Goal: Book appointment/travel/reservation

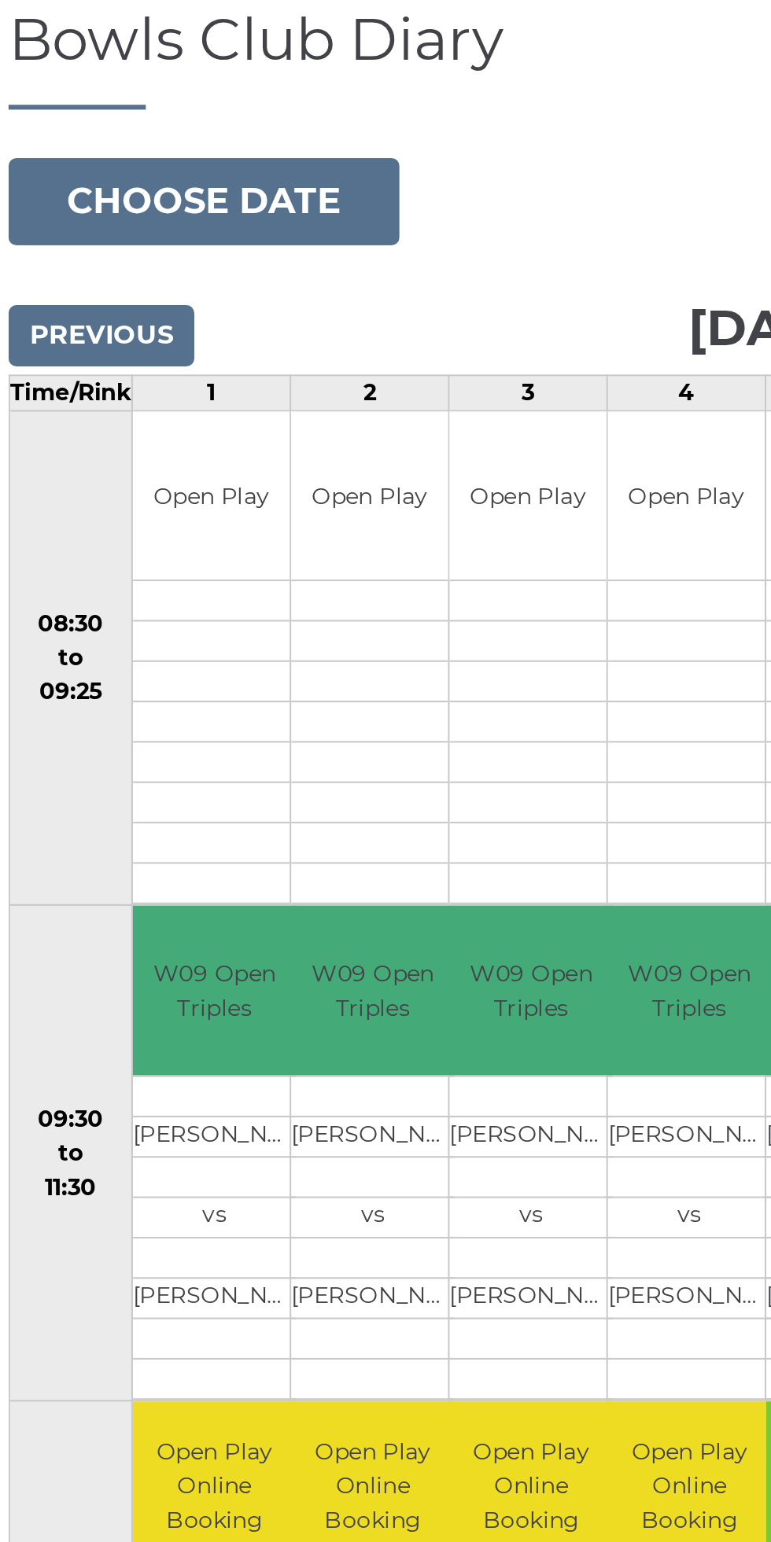
scroll to position [0, 164]
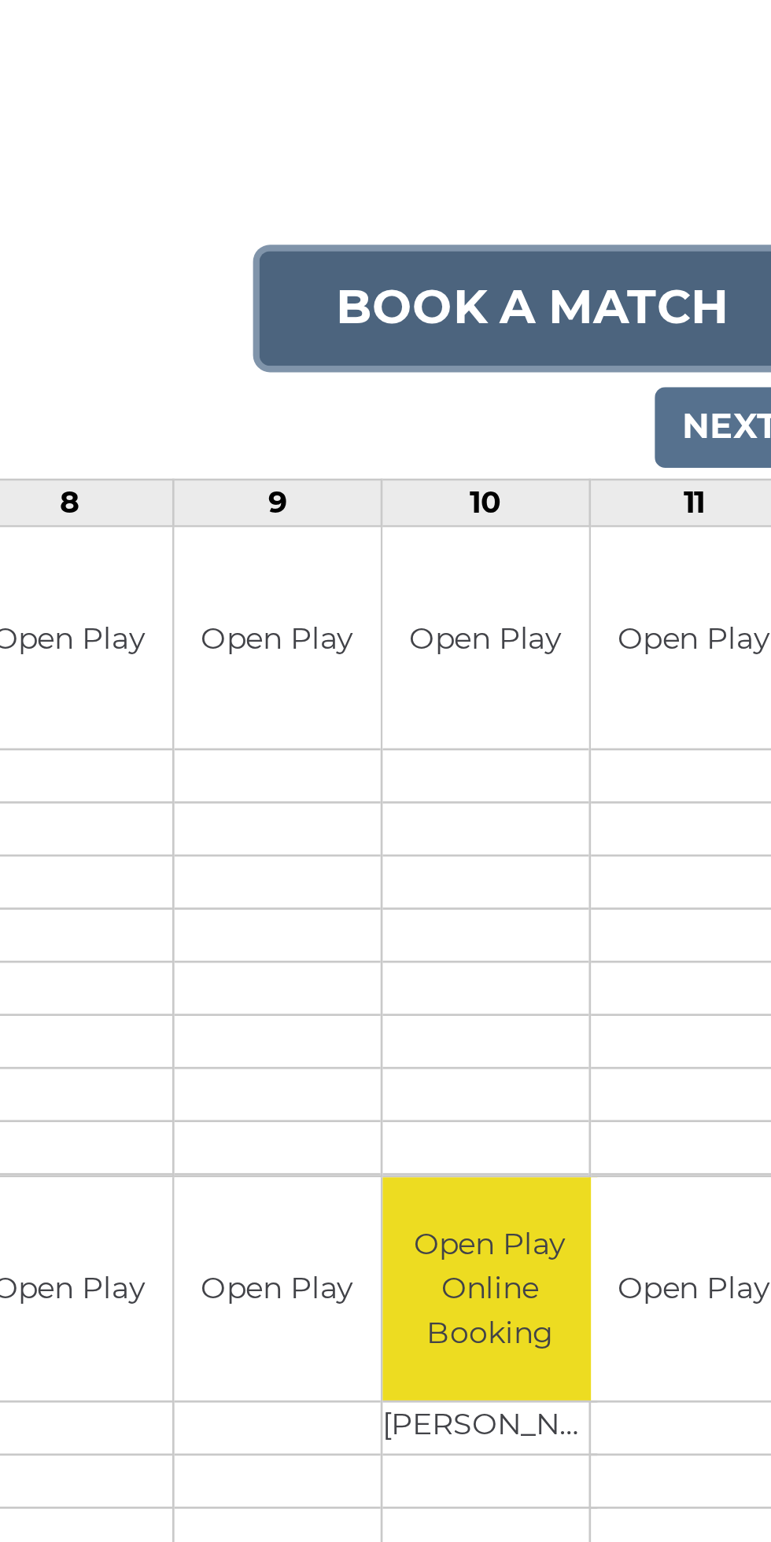
click at [659, 250] on link "Book a match" at bounding box center [658, 262] width 202 height 42
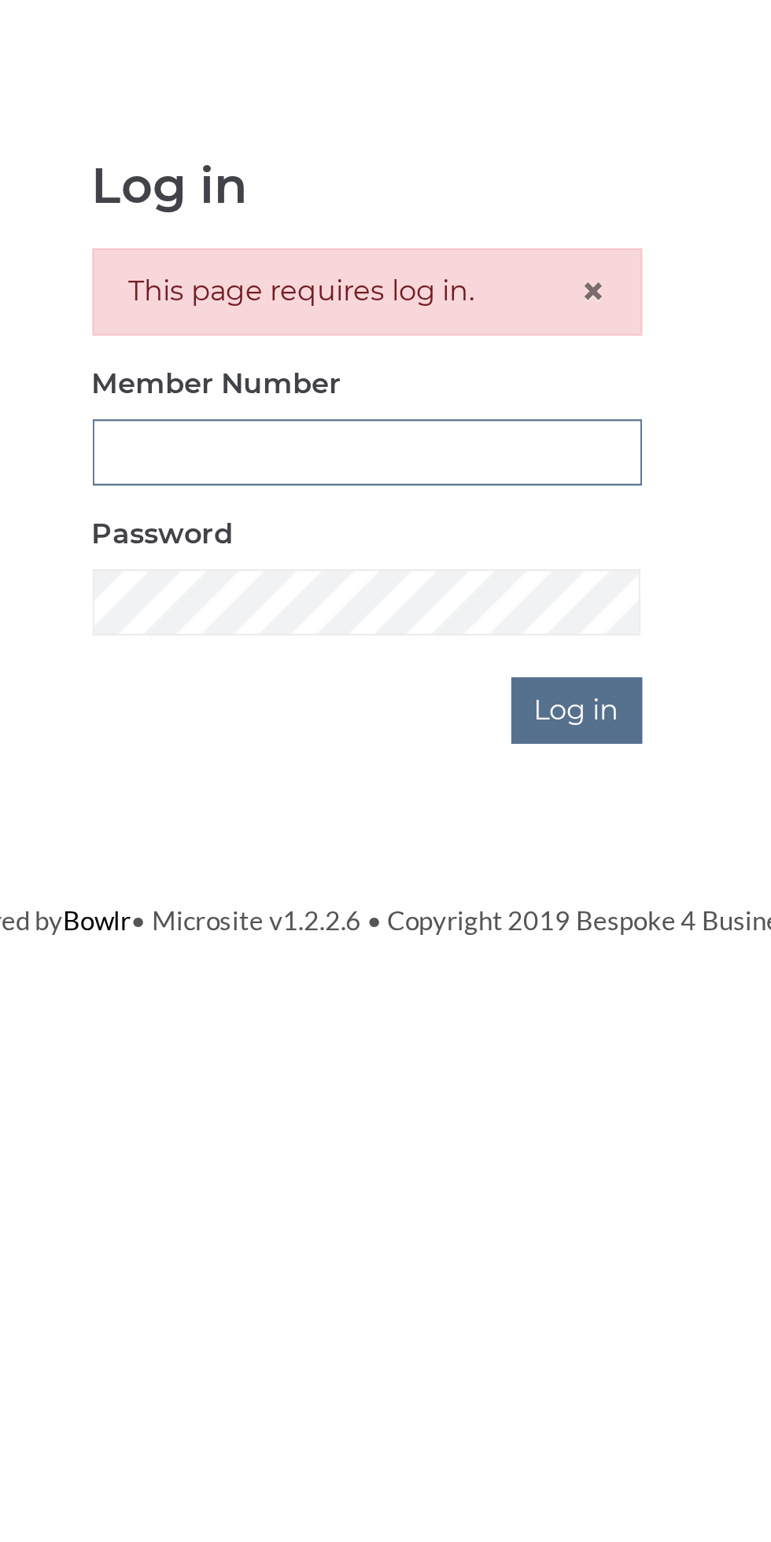
click at [410, 345] on input "Member Number" at bounding box center [386, 350] width 248 height 30
type input "3199"
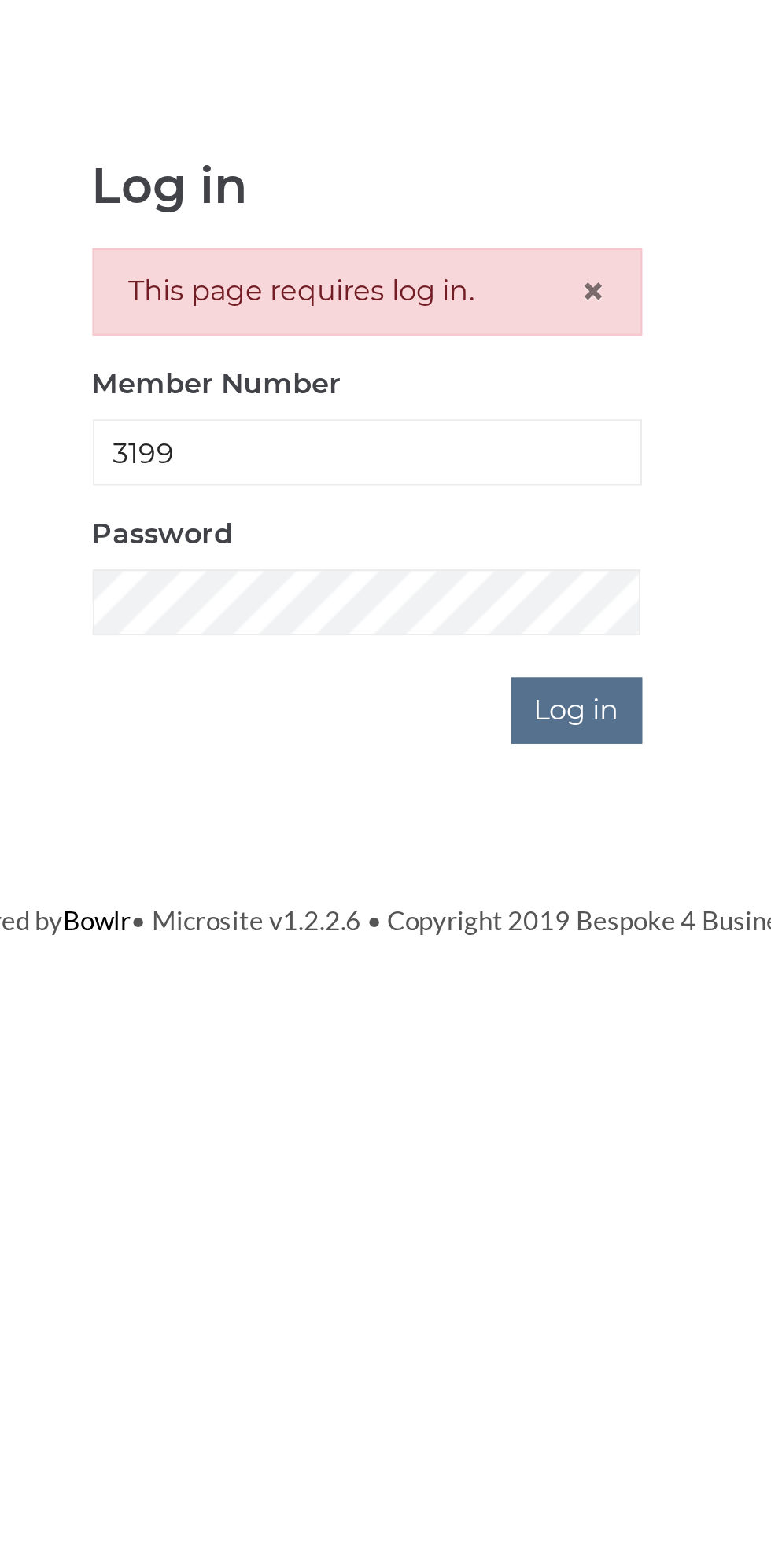
click at [451, 451] on input "Log in" at bounding box center [480, 466] width 59 height 30
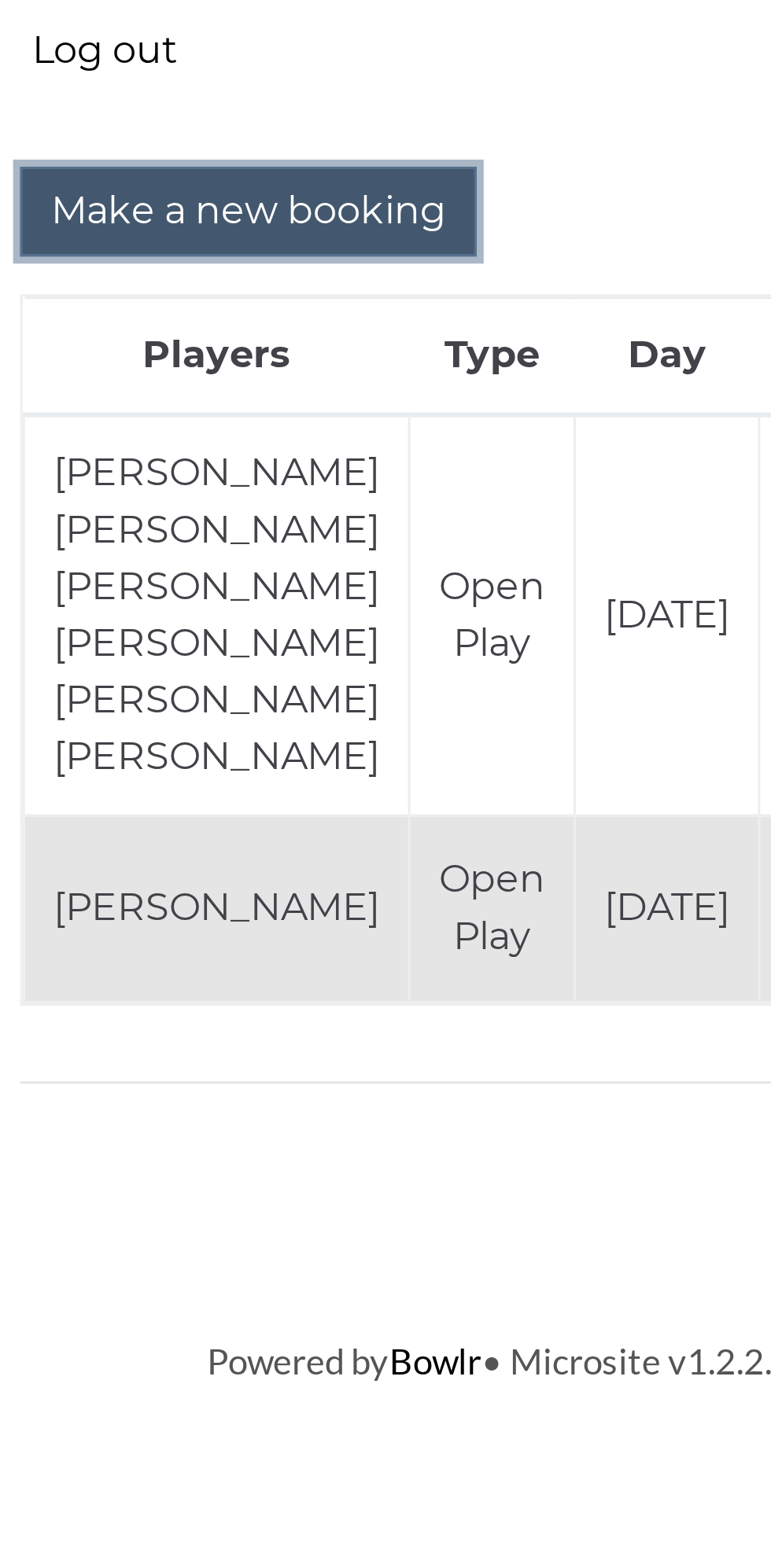
click at [220, 529] on input "Make a new booking" at bounding box center [202, 529] width 152 height 30
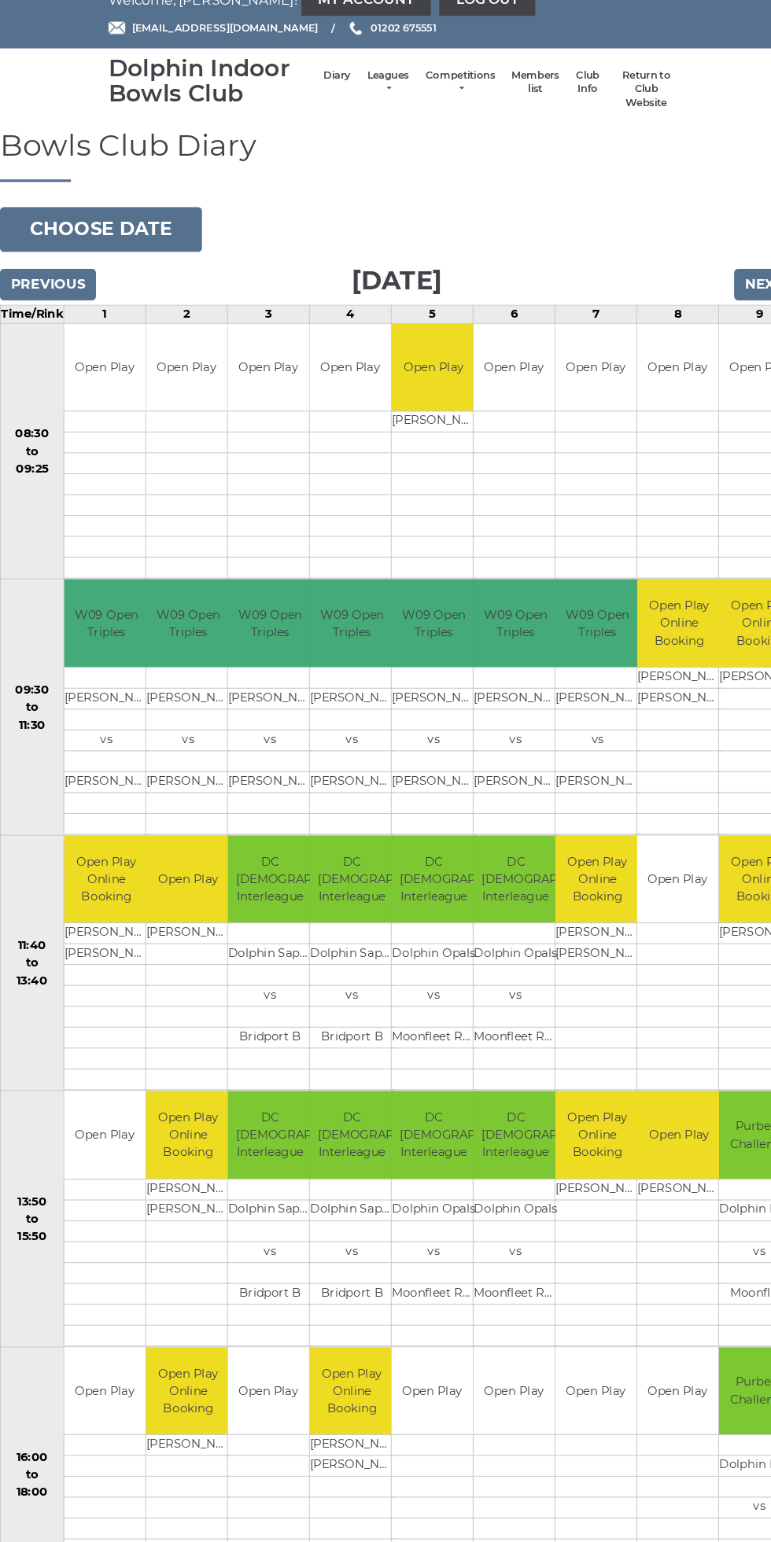
scroll to position [3, 0]
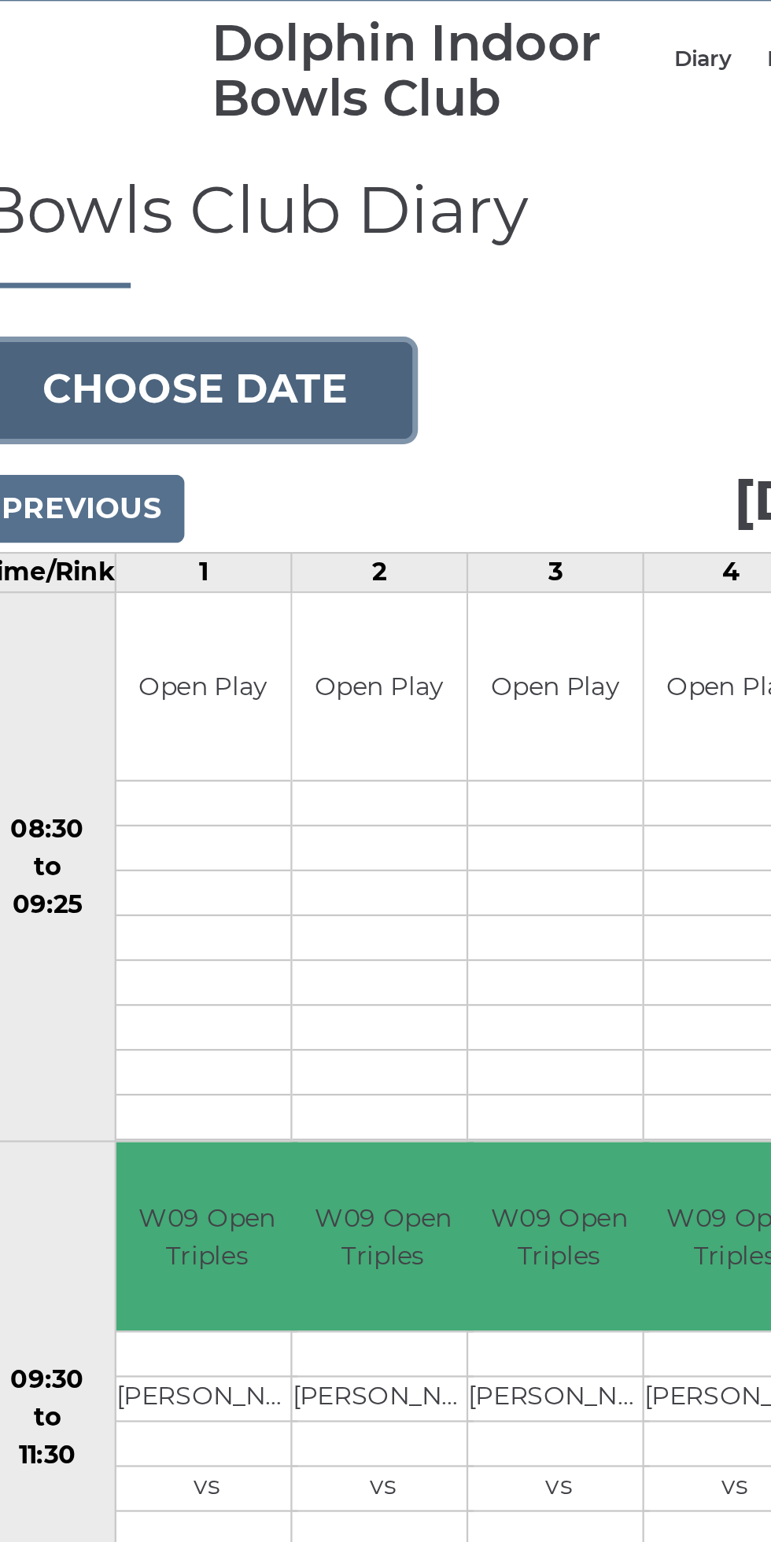
click at [160, 230] on button "Choose date" at bounding box center [107, 238] width 190 height 42
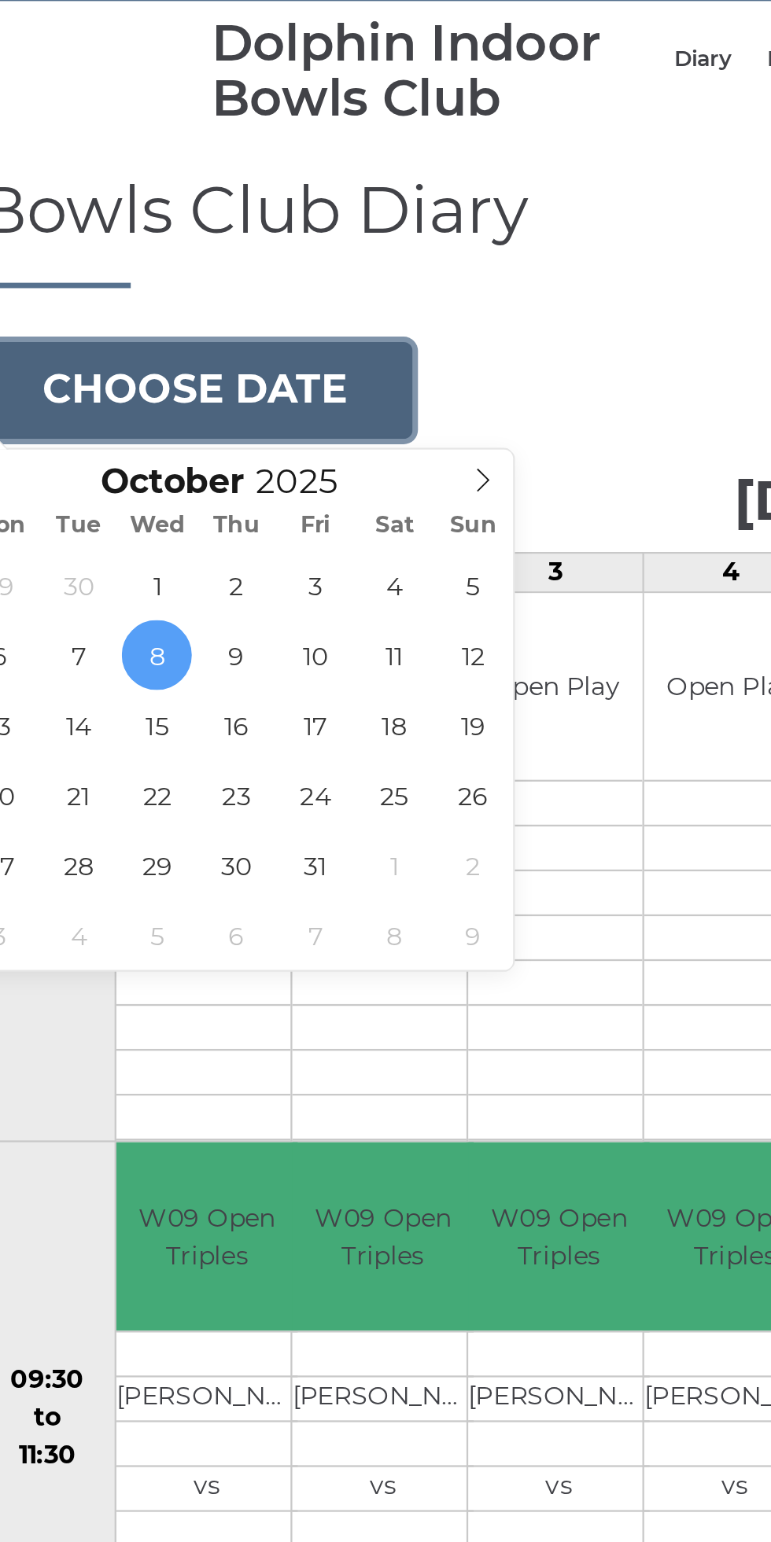
type input "[DATE]"
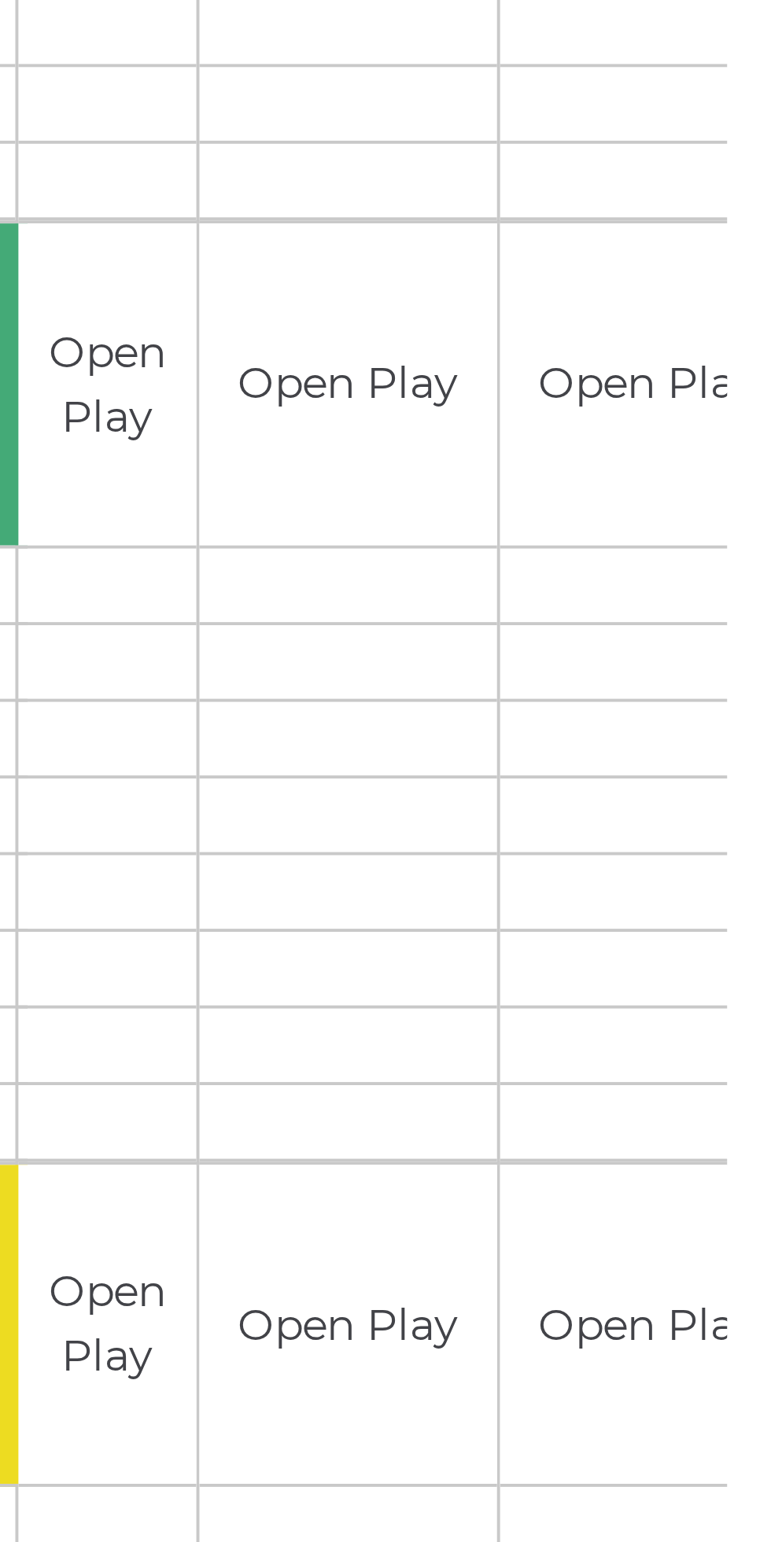
scroll to position [17, 0]
click at [0, 0] on div "Book slot" at bounding box center [0, 0] width 0 height 0
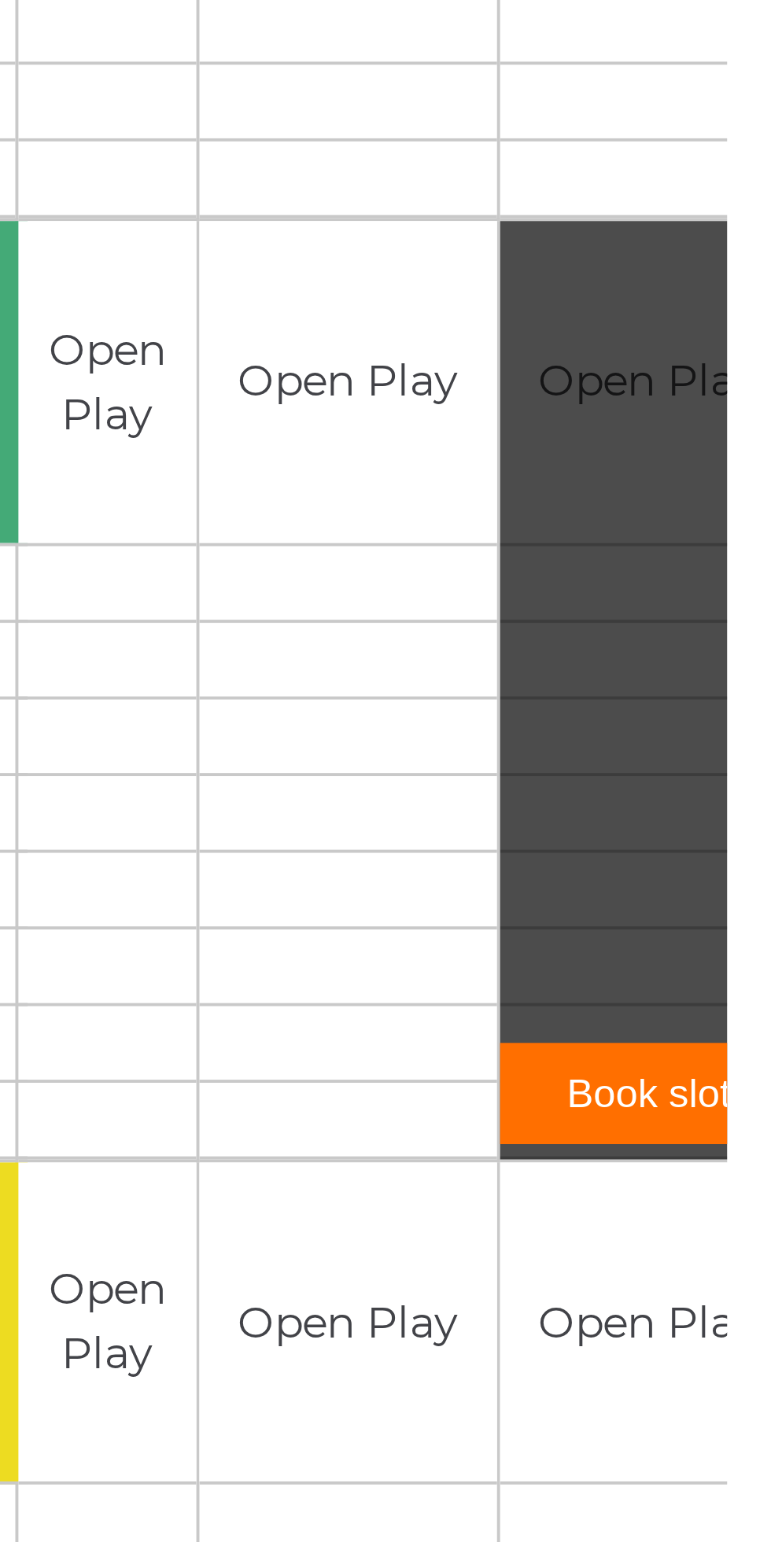
click at [727, 771] on link "Book slot" at bounding box center [739, 777] width 76 height 26
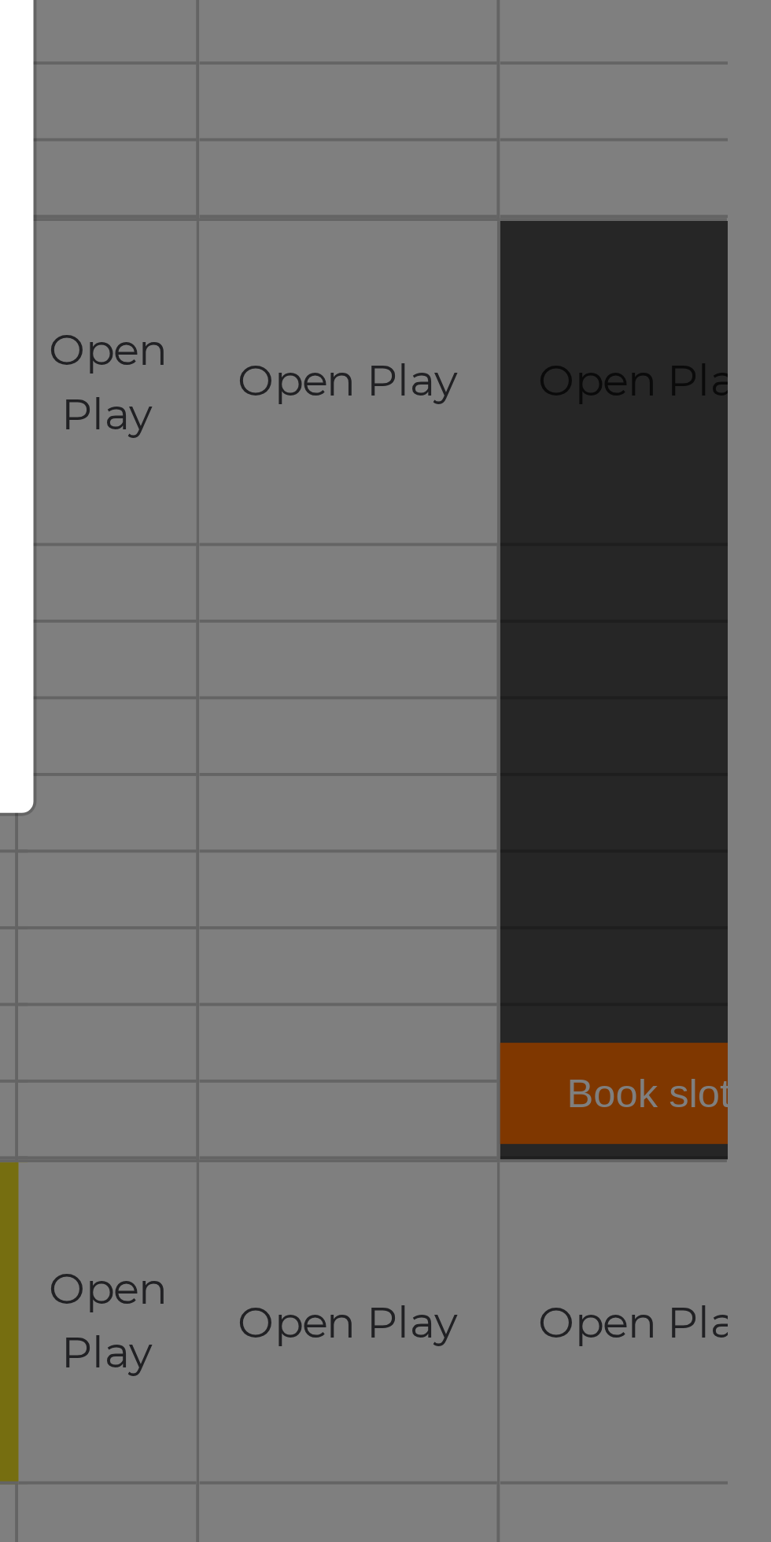
click at [737, 773] on div "Online booking × You've selected Rink 10 , Session 2 , on Wednesday 22nd of Oct…" at bounding box center [385, 771] width 771 height 1542
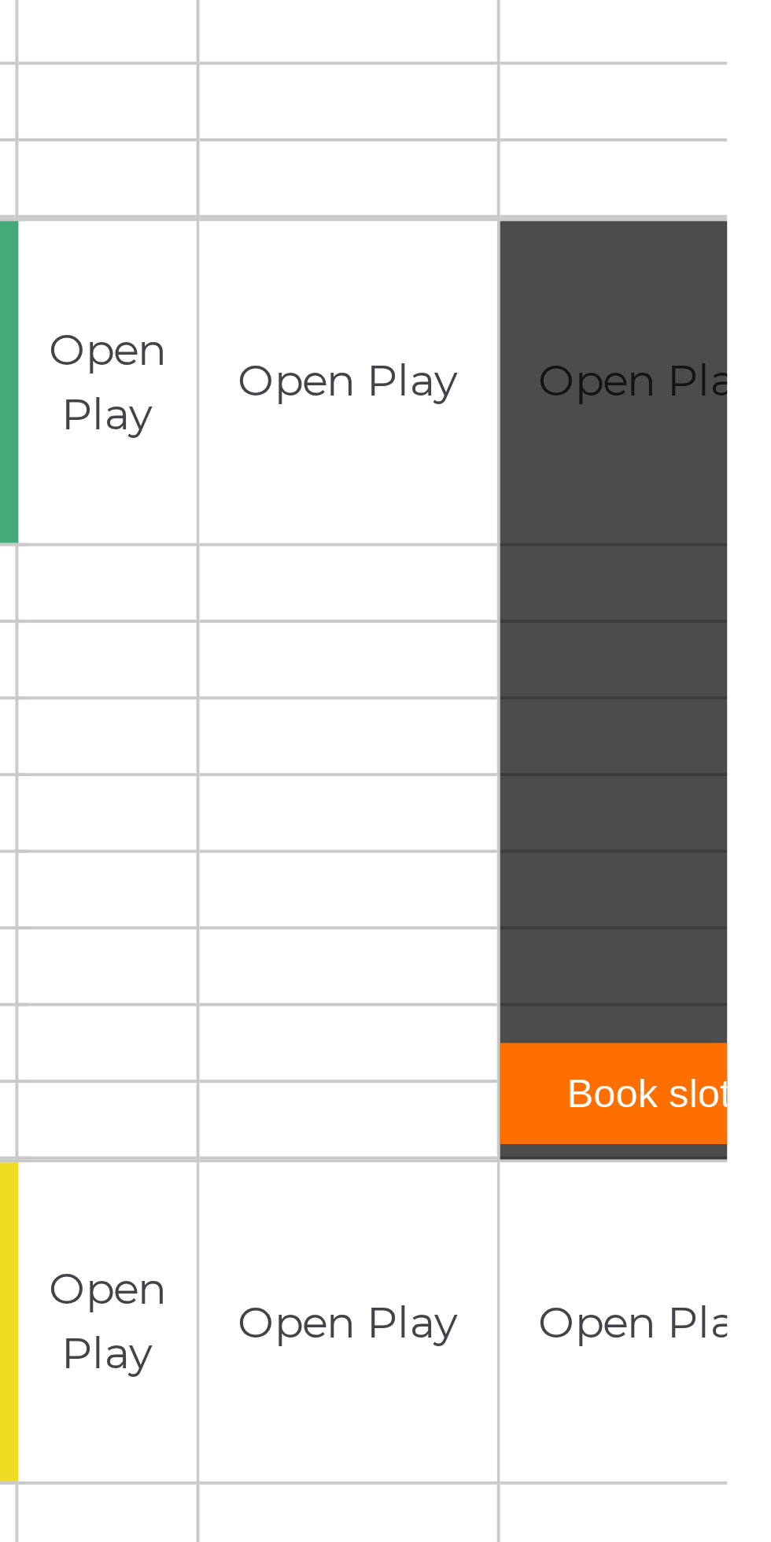
click at [734, 768] on link "Book slot" at bounding box center [739, 777] width 76 height 26
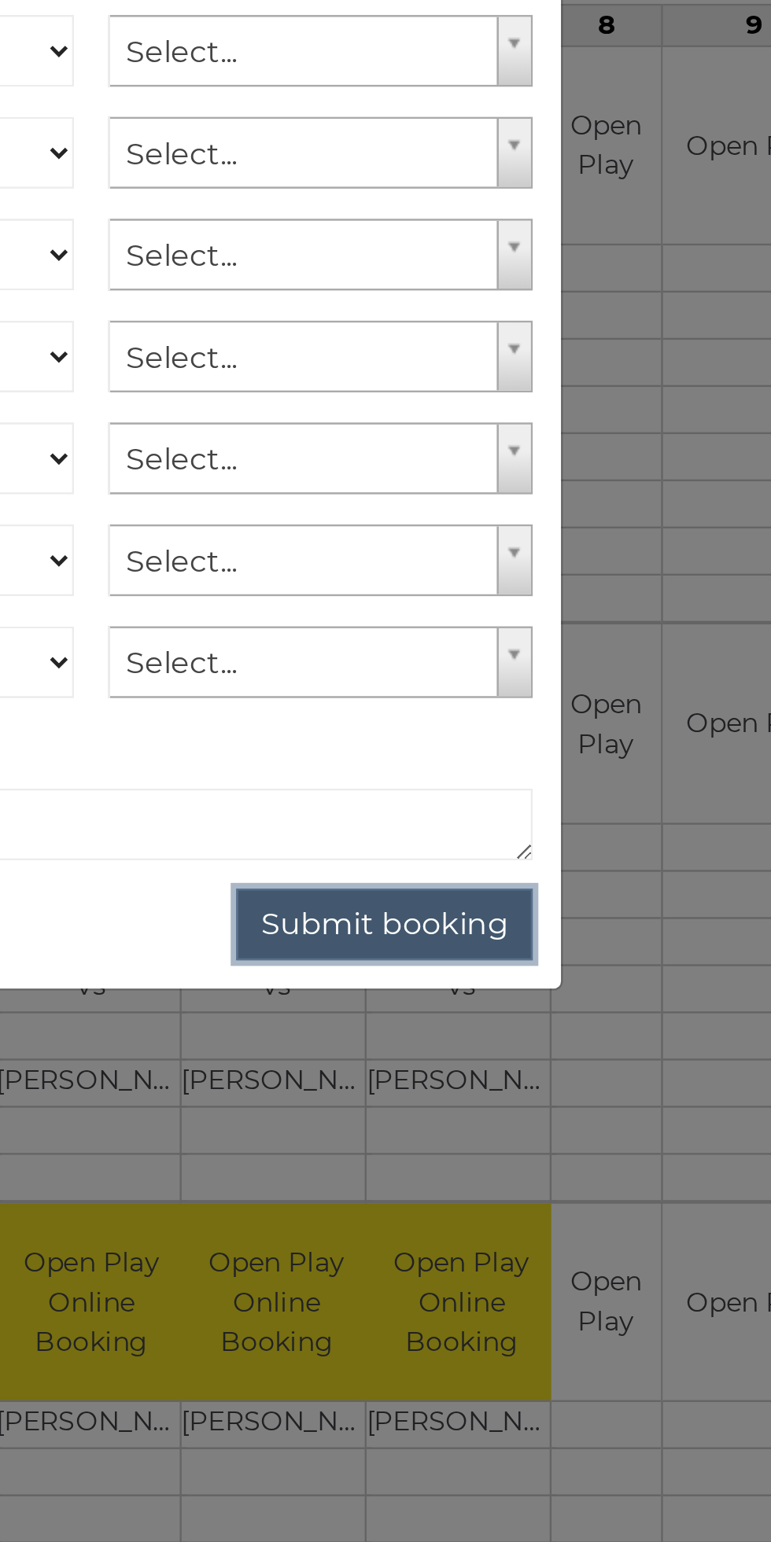
click at [509, 679] on button "Submit booking" at bounding box center [507, 679] width 123 height 30
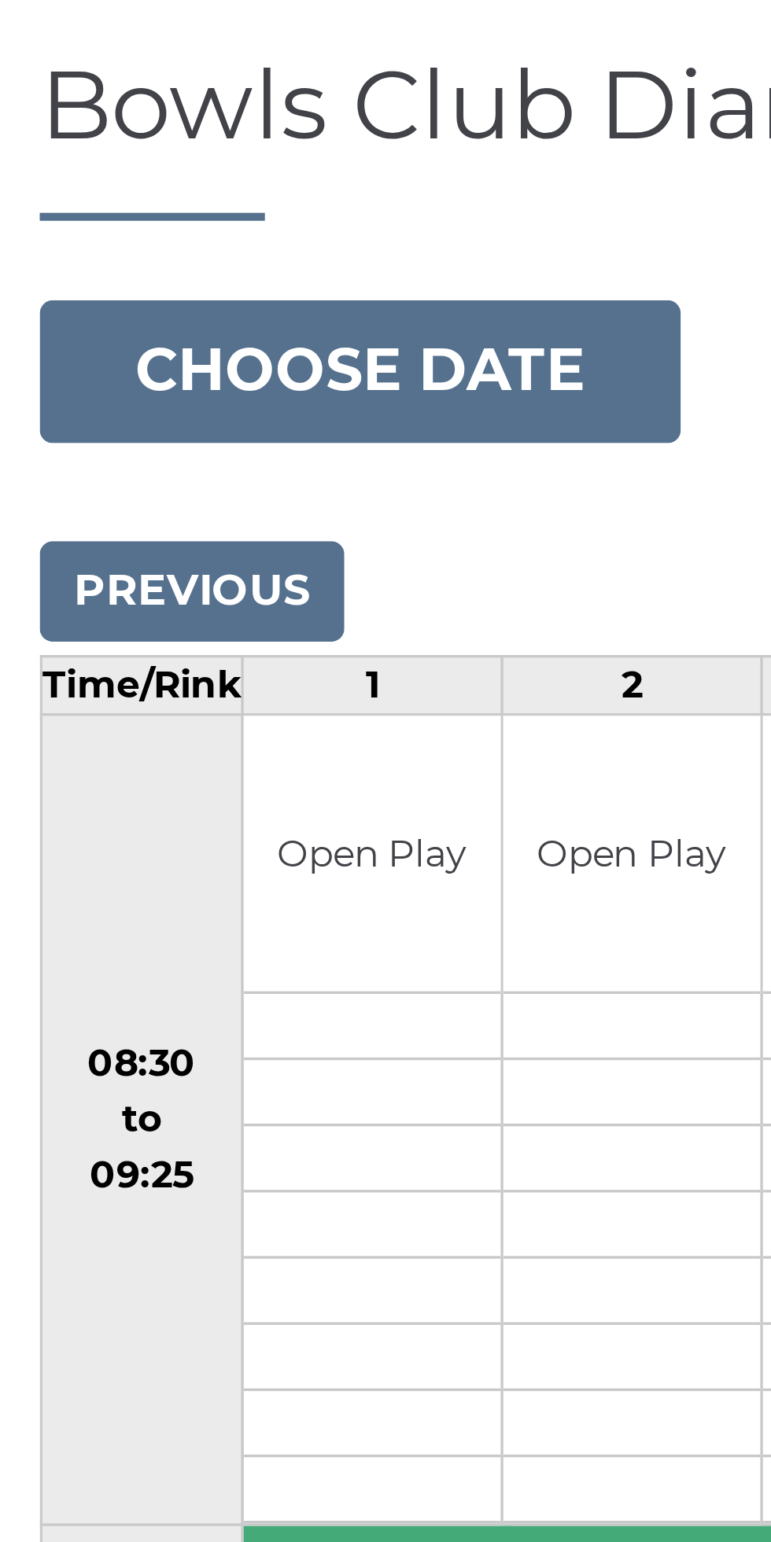
scroll to position [3, 0]
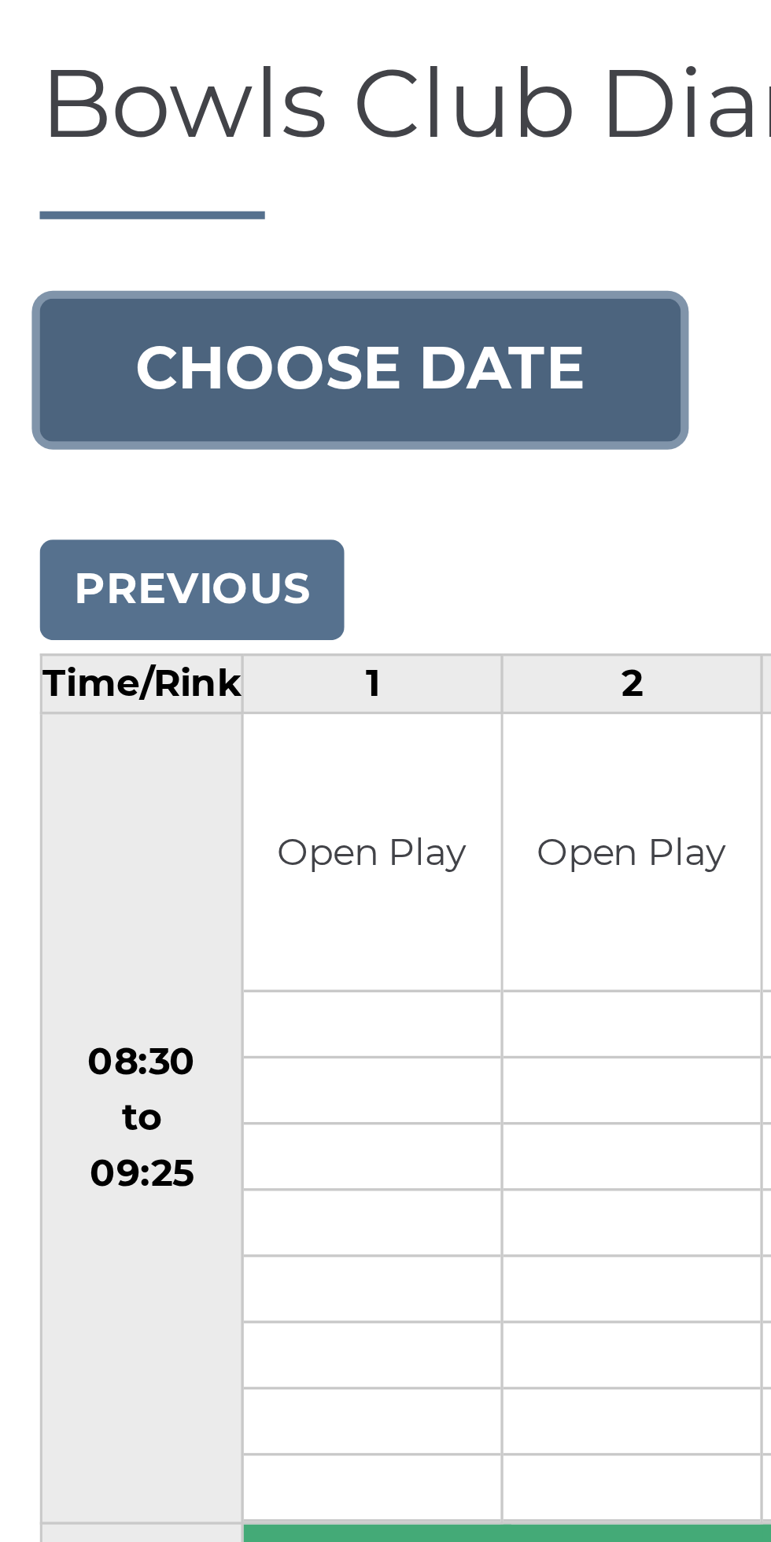
click at [116, 236] on button "Choose date" at bounding box center [107, 238] width 190 height 42
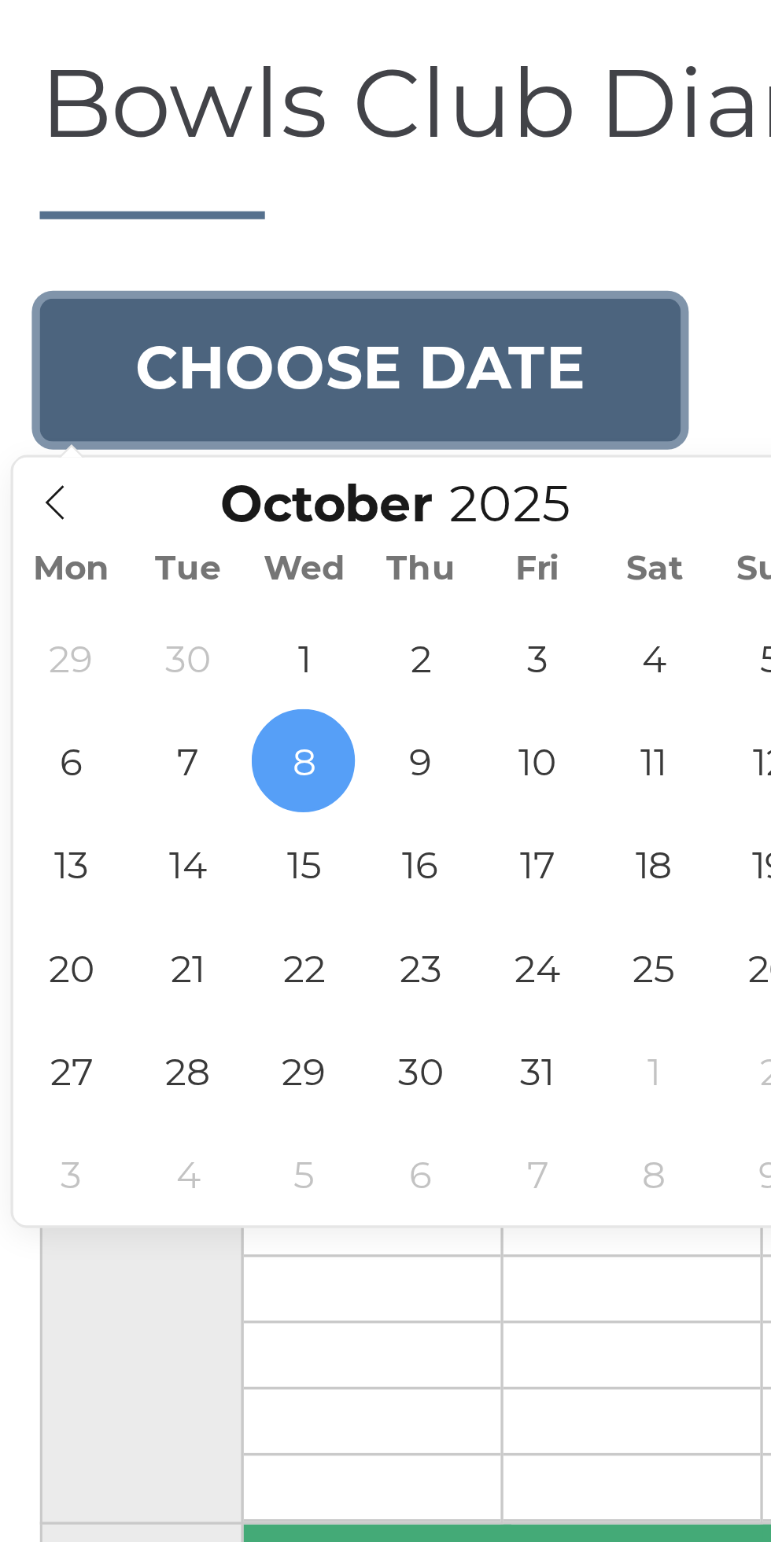
type input "[DATE]"
